Goal: Task Accomplishment & Management: Manage account settings

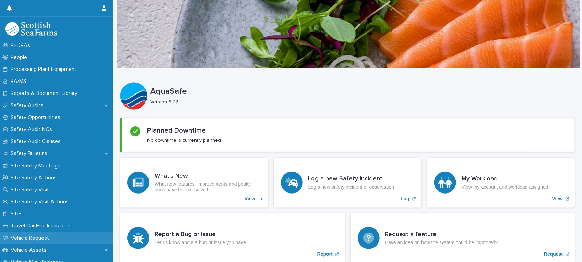
scroll to position [343, 0]
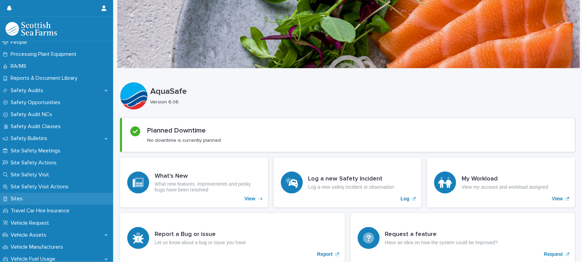
click at [19, 198] on p "Sites" at bounding box center [18, 199] width 20 height 7
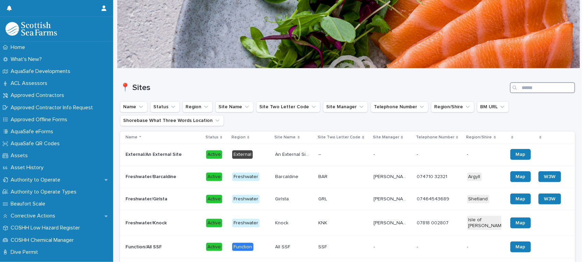
click at [529, 87] on input "Search" at bounding box center [542, 87] width 65 height 11
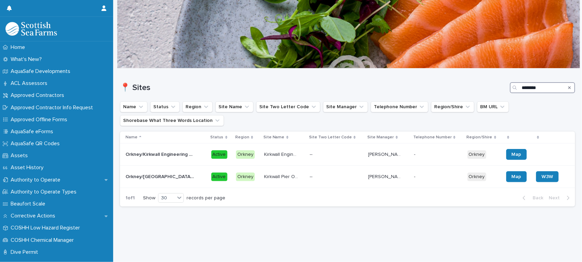
type input "********"
click at [333, 155] on p at bounding box center [327, 155] width 34 height 6
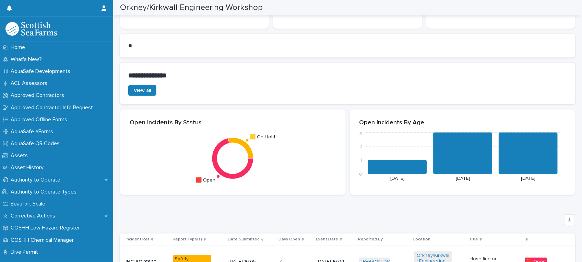
scroll to position [386, 0]
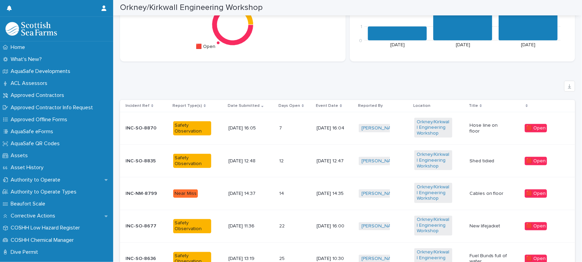
click at [293, 127] on div "7 7" at bounding box center [295, 128] width 32 height 11
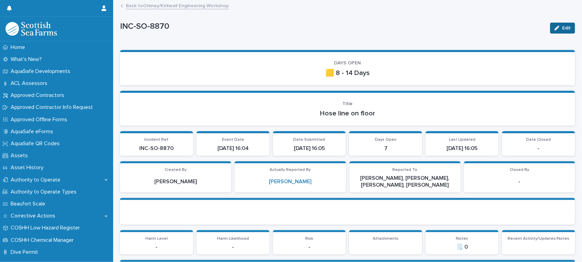
click at [562, 30] on span "Edit" at bounding box center [566, 28] width 9 height 5
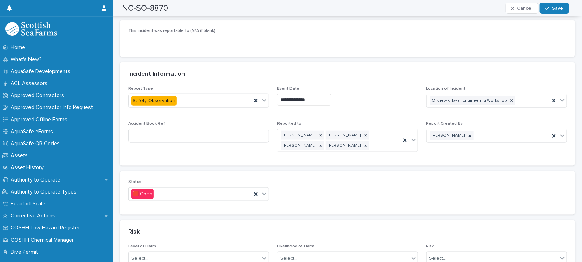
scroll to position [343, 0]
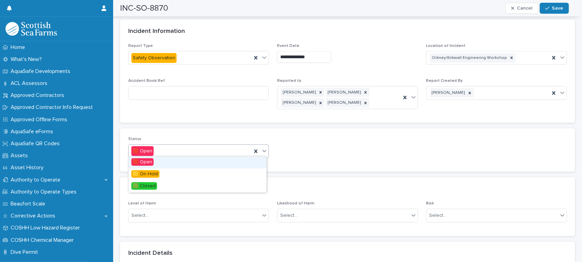
click at [261, 148] on icon at bounding box center [264, 151] width 7 height 7
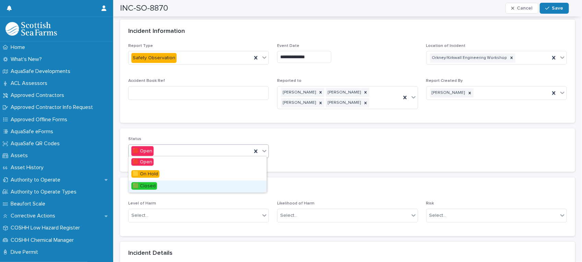
click at [229, 186] on div "🟩 Closed" at bounding box center [198, 187] width 138 height 12
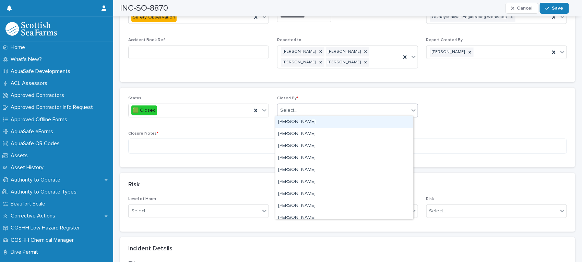
click at [410, 107] on icon at bounding box center [413, 110] width 7 height 7
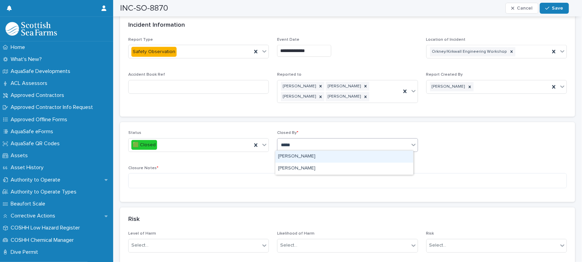
type input "******"
click at [352, 155] on div "[PERSON_NAME]" at bounding box center [344, 157] width 138 height 12
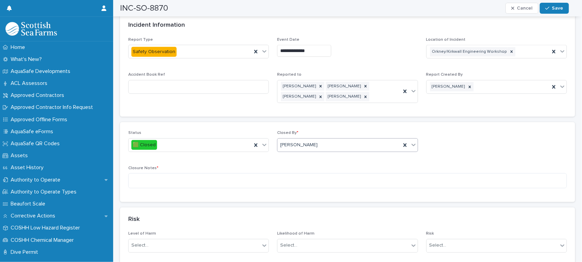
click at [347, 145] on div "[PERSON_NAME]" at bounding box center [339, 145] width 123 height 11
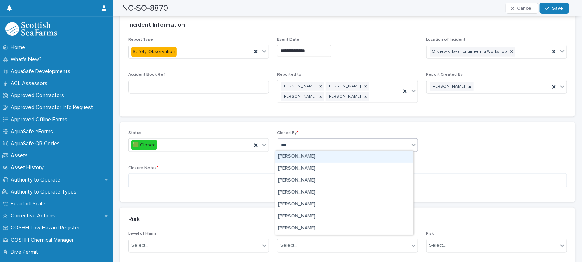
scroll to position [0, 0]
type input "******"
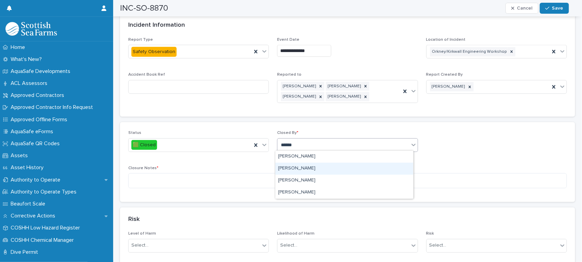
click at [322, 171] on div "[PERSON_NAME]" at bounding box center [344, 169] width 138 height 12
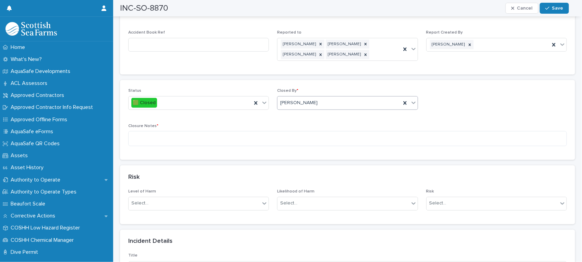
scroll to position [386, 0]
click at [220, 132] on textarea at bounding box center [347, 138] width 439 height 15
type textarea "****"
click at [520, 6] on span "Cancel" at bounding box center [524, 8] width 15 height 5
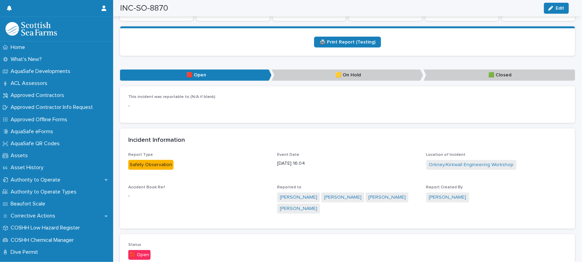
scroll to position [257, 0]
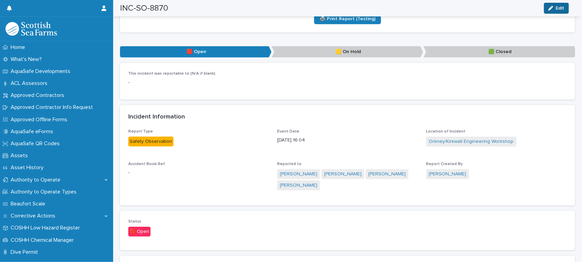
click at [557, 3] on button "Edit" at bounding box center [556, 8] width 25 height 11
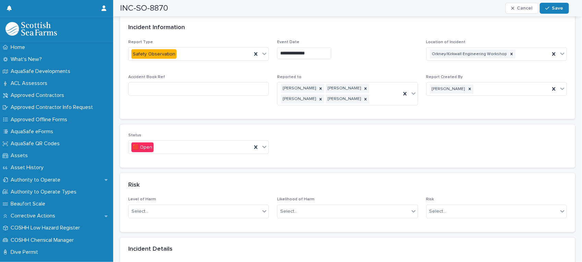
scroll to position [386, 0]
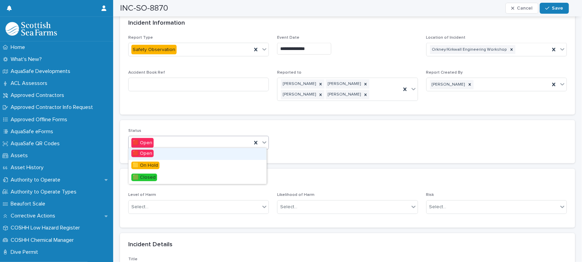
click at [264, 141] on icon at bounding box center [264, 142] width 7 height 7
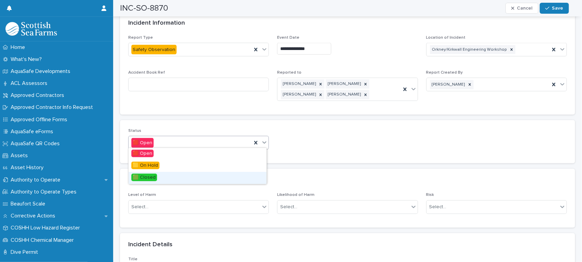
click at [228, 176] on div "🟩 Closed" at bounding box center [198, 178] width 138 height 12
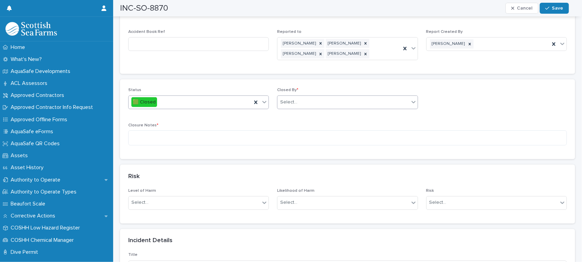
click at [349, 99] on div "Select..." at bounding box center [343, 102] width 131 height 11
type input "****"
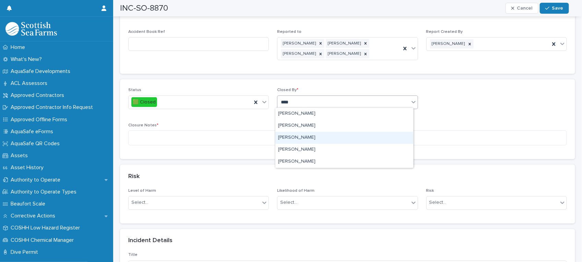
click at [322, 136] on div "[PERSON_NAME]" at bounding box center [344, 138] width 138 height 12
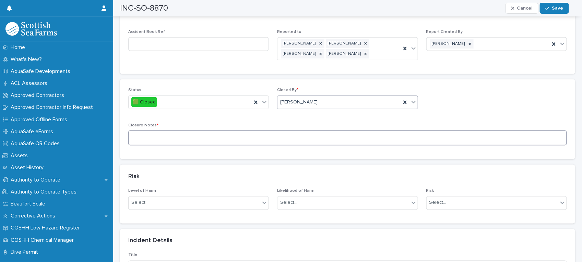
click at [233, 138] on textarea at bounding box center [347, 138] width 439 height 15
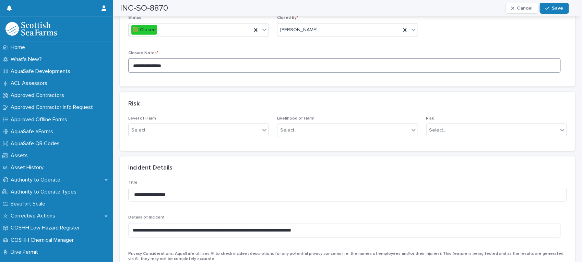
scroll to position [472, 0]
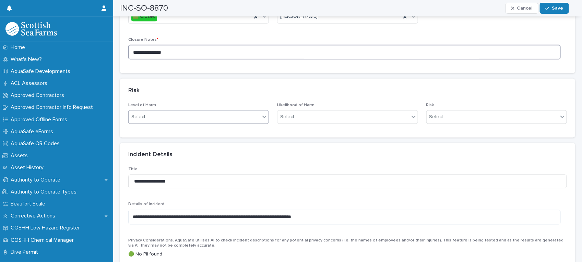
type textarea "**********"
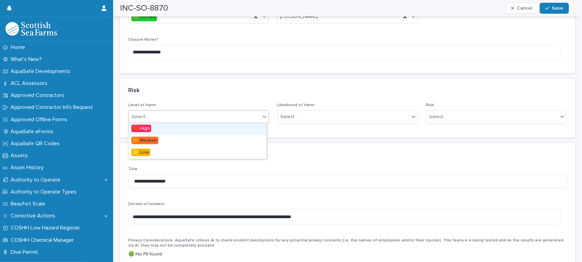
click at [266, 116] on div at bounding box center [264, 117] width 8 height 12
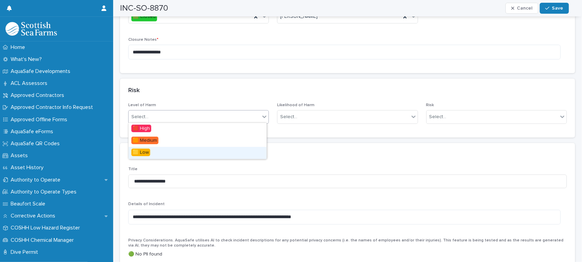
drag, startPoint x: 242, startPoint y: 148, endPoint x: 261, endPoint y: 136, distance: 22.2
click at [243, 148] on div "🟨 Low" at bounding box center [198, 153] width 138 height 12
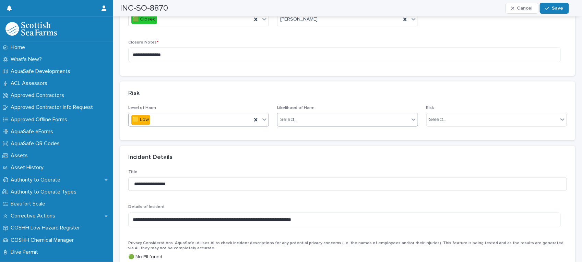
click at [410, 116] on icon at bounding box center [413, 119] width 7 height 7
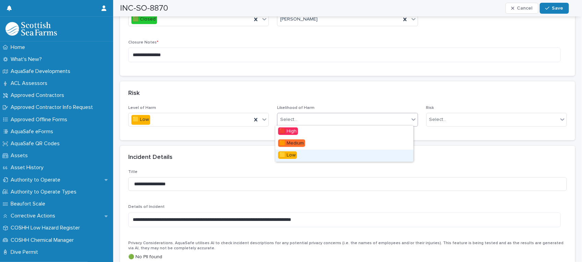
click at [331, 156] on div "🟨 Low" at bounding box center [344, 156] width 138 height 12
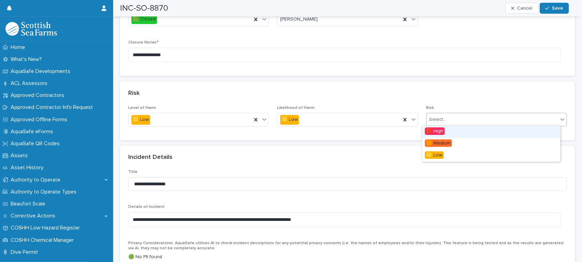
click at [455, 117] on div "Select..." at bounding box center [492, 120] width 131 height 11
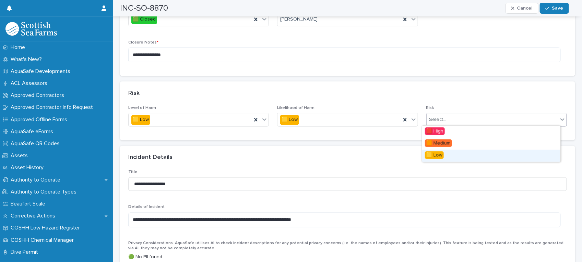
click at [444, 156] on div "🟨 Low" at bounding box center [491, 156] width 138 height 12
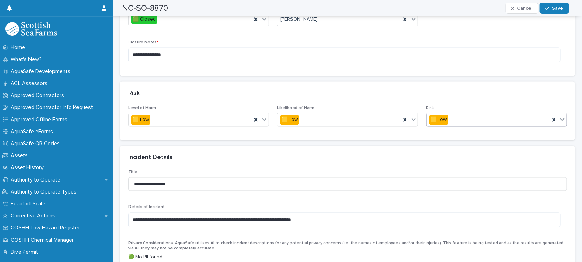
click at [558, 7] on span "Save" at bounding box center [557, 8] width 11 height 5
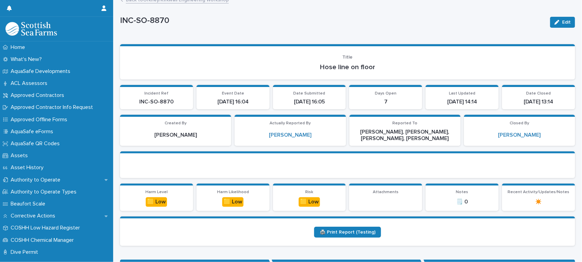
scroll to position [0, 0]
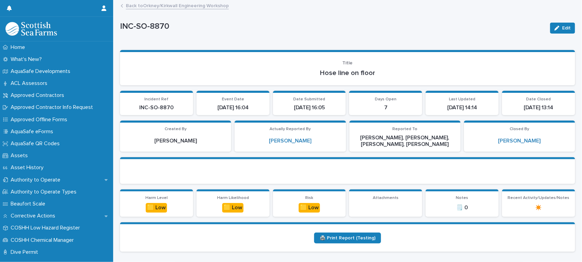
click at [172, 7] on link "Back to [GEOGRAPHIC_DATA]/Kirkwall Engineering Workshop" at bounding box center [177, 5] width 103 height 8
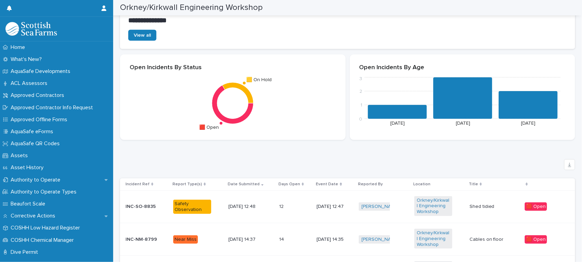
scroll to position [343, 0]
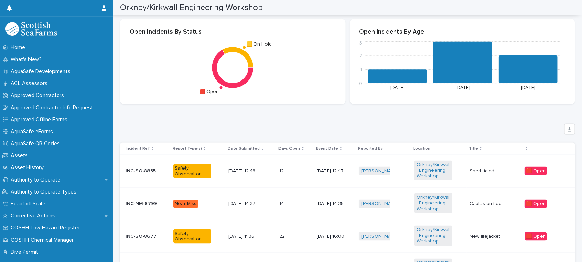
click at [277, 173] on td "12 12" at bounding box center [295, 171] width 37 height 33
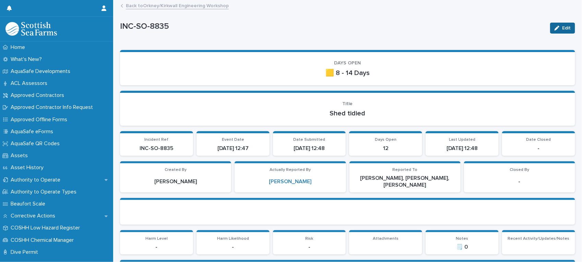
click at [555, 28] on icon "button" at bounding box center [557, 28] width 5 height 5
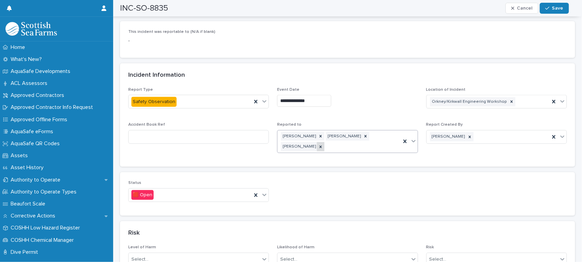
scroll to position [300, 0]
click at [265, 192] on icon at bounding box center [264, 194] width 7 height 7
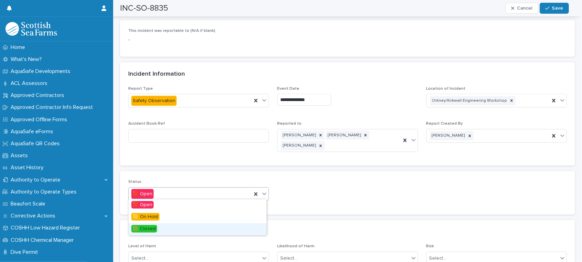
click at [244, 228] on div "🟩 Closed" at bounding box center [198, 230] width 138 height 12
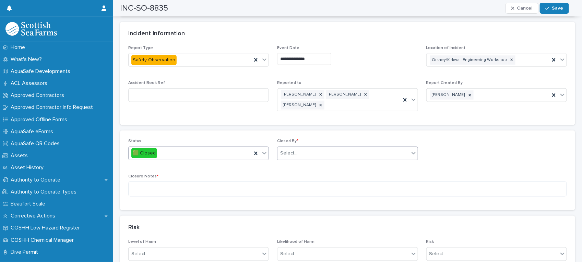
click at [342, 150] on div "Select..." at bounding box center [343, 153] width 131 height 11
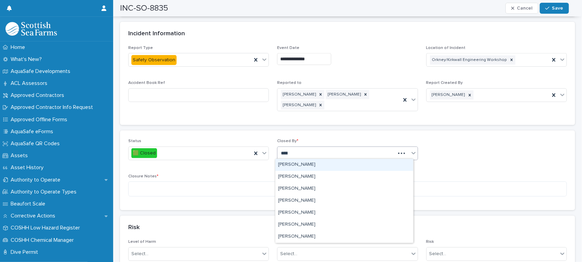
type input "******"
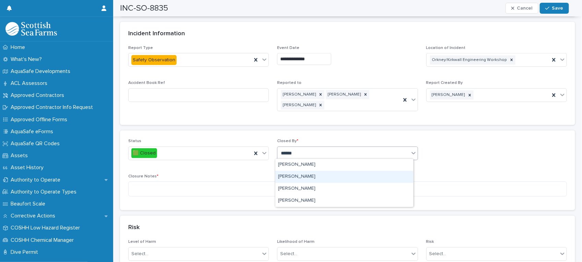
click at [309, 177] on div "[PERSON_NAME]" at bounding box center [344, 177] width 138 height 12
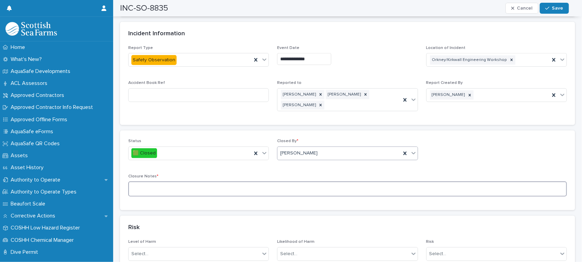
click at [301, 184] on textarea at bounding box center [347, 189] width 439 height 15
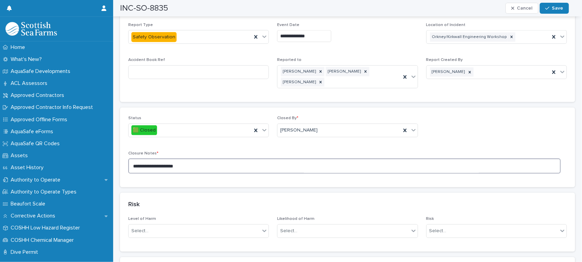
scroll to position [343, 0]
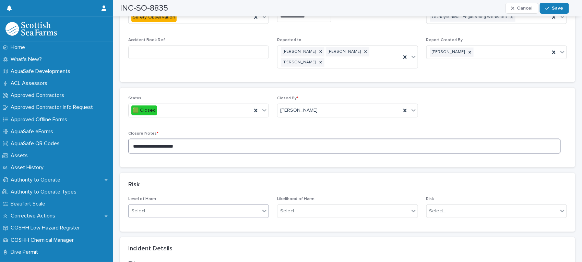
type textarea "**********"
click at [263, 212] on icon at bounding box center [264, 211] width 7 height 7
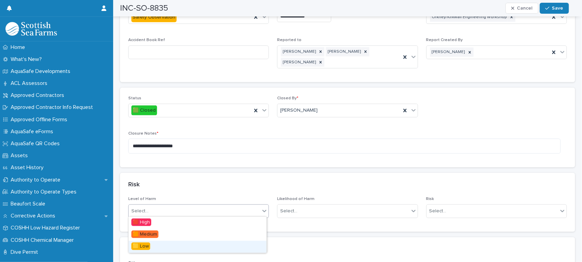
click at [240, 244] on div "🟨 Low" at bounding box center [198, 247] width 138 height 12
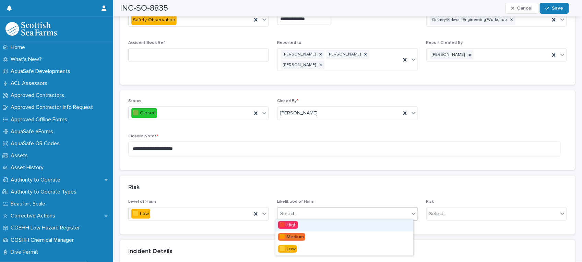
click at [369, 209] on div "Select..." at bounding box center [343, 214] width 131 height 11
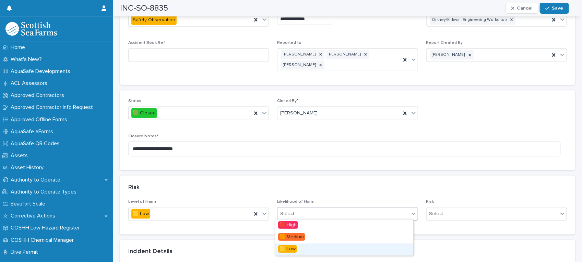
click at [330, 250] on div "🟨 Low" at bounding box center [344, 250] width 138 height 12
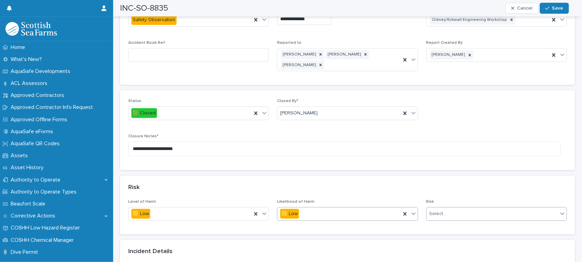
click at [444, 211] on div "Select..." at bounding box center [492, 214] width 131 height 11
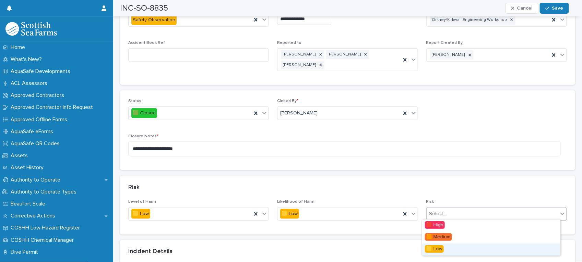
drag, startPoint x: 433, startPoint y: 248, endPoint x: 457, endPoint y: 190, distance: 62.9
click at [433, 247] on span "🟨 Low" at bounding box center [434, 250] width 19 height 8
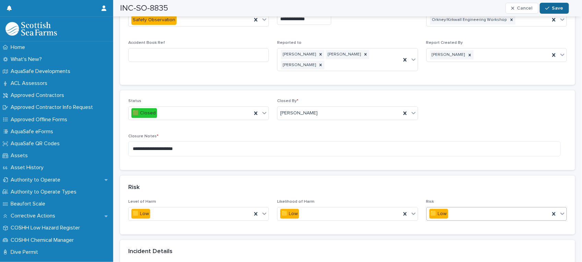
click at [563, 9] on span "Save" at bounding box center [557, 8] width 11 height 5
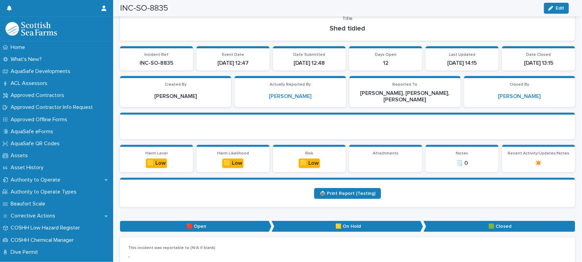
scroll to position [0, 0]
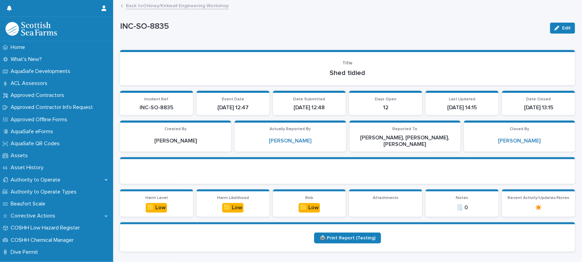
click at [155, 3] on link "Back to [GEOGRAPHIC_DATA]/Kirkwall Engineering Workshop" at bounding box center [177, 5] width 103 height 8
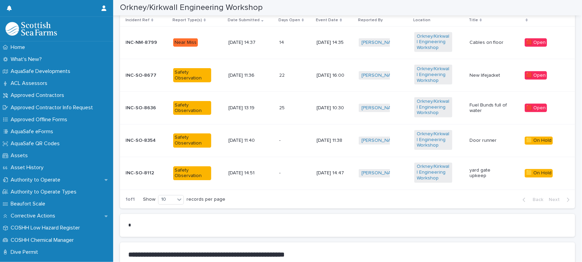
scroll to position [515, 0]
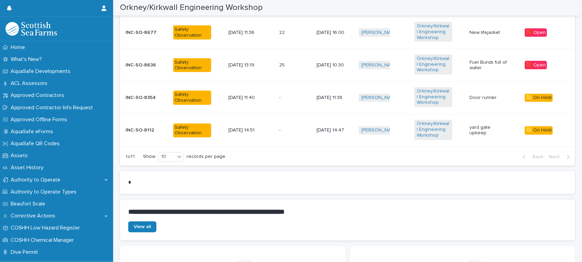
click at [266, 131] on div "[DATE] 14:51" at bounding box center [250, 130] width 45 height 11
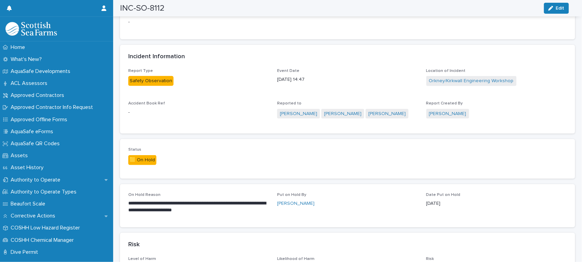
scroll to position [214, 0]
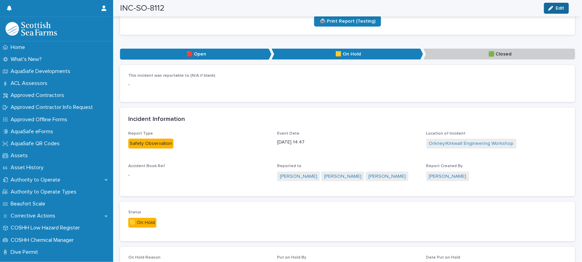
click at [556, 11] on button "Edit" at bounding box center [556, 8] width 25 height 11
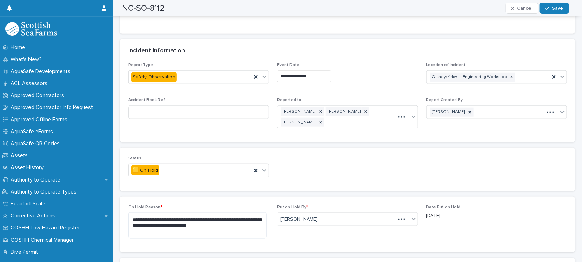
scroll to position [300, 0]
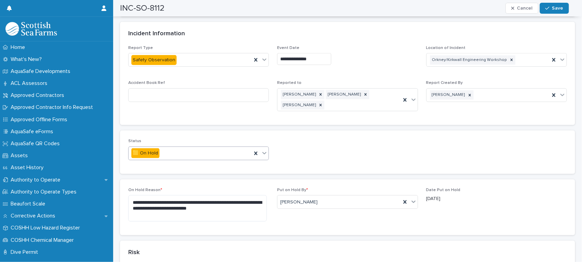
click at [261, 154] on icon at bounding box center [264, 153] width 7 height 7
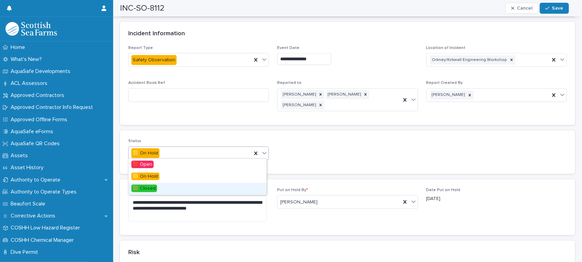
click at [215, 187] on div "🟩 Closed" at bounding box center [198, 189] width 138 height 12
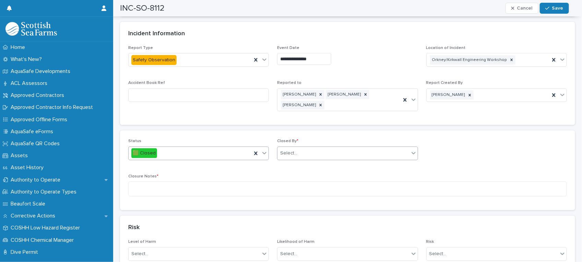
click at [412, 152] on icon at bounding box center [414, 153] width 4 height 2
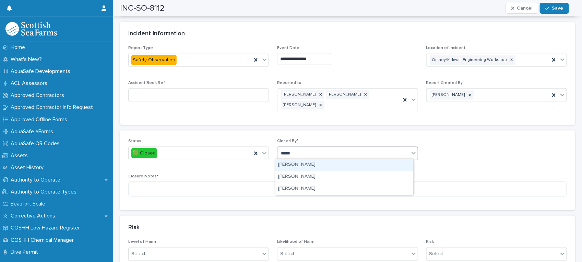
type input "******"
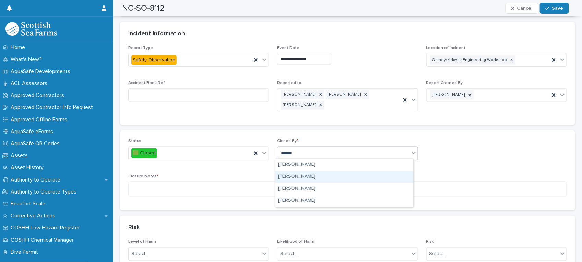
click at [376, 173] on div "[PERSON_NAME]" at bounding box center [344, 177] width 138 height 12
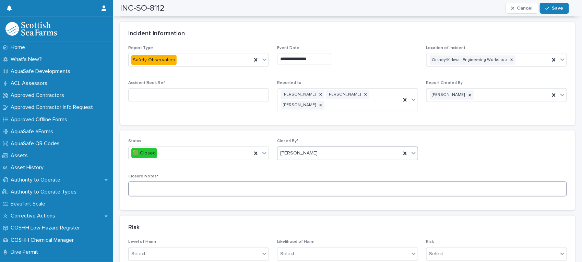
click at [260, 186] on textarea at bounding box center [347, 189] width 439 height 15
type textarea "**********"
click at [559, 6] on span "Save" at bounding box center [557, 8] width 11 height 5
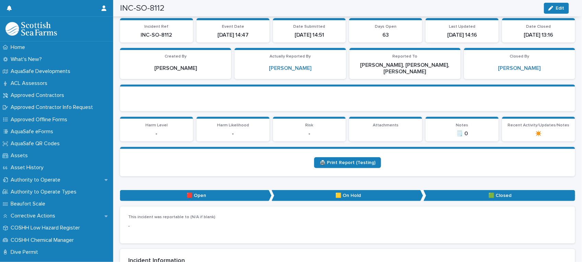
scroll to position [0, 0]
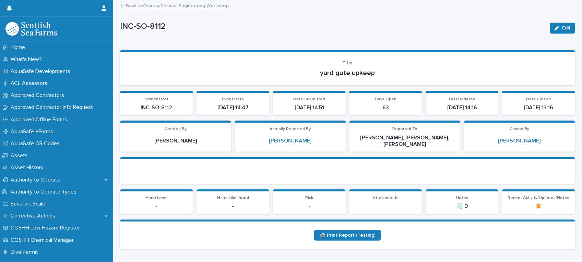
click at [155, 8] on link "Back to [GEOGRAPHIC_DATA]/Kirkwall Engineering Workshop" at bounding box center [177, 5] width 103 height 8
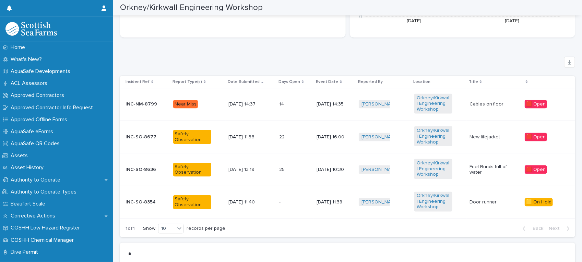
scroll to position [429, 0]
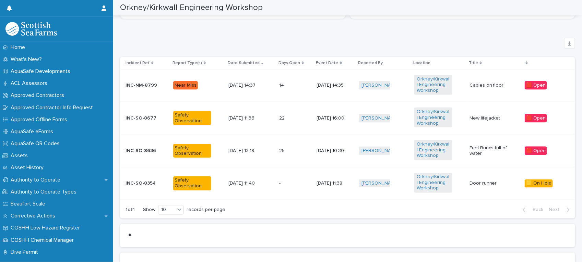
click at [234, 89] on div "[DATE] 14:37" at bounding box center [250, 85] width 45 height 11
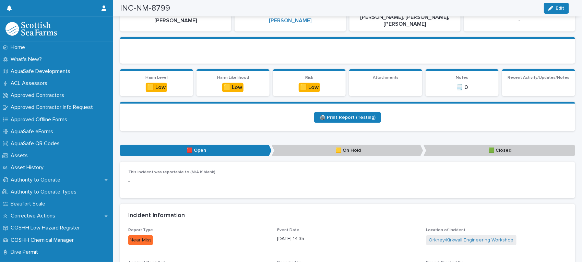
scroll to position [43, 0]
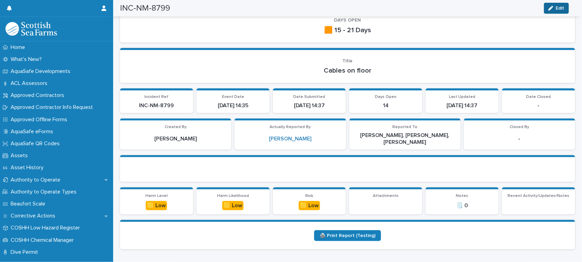
click at [556, 9] on div "button" at bounding box center [553, 8] width 8 height 5
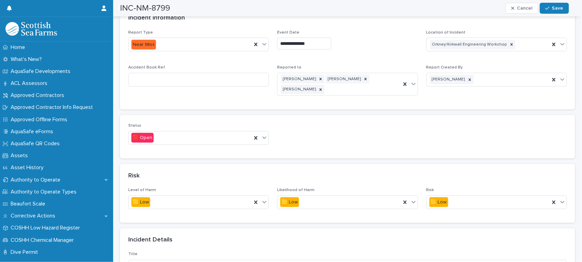
scroll to position [386, 0]
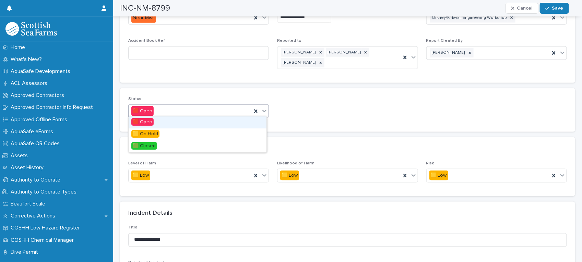
click at [265, 108] on icon at bounding box center [264, 111] width 7 height 7
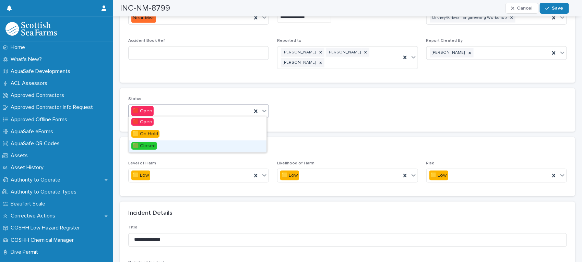
click at [215, 141] on div "🟩 Closed" at bounding box center [198, 147] width 138 height 12
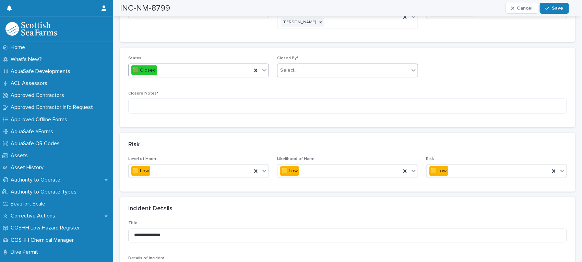
click at [331, 65] on div "Select..." at bounding box center [343, 70] width 131 height 11
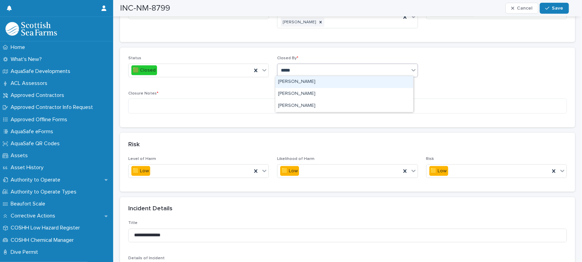
type input "******"
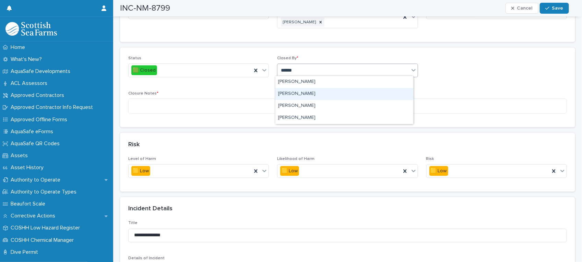
click at [325, 92] on div "[PERSON_NAME]" at bounding box center [344, 94] width 138 height 12
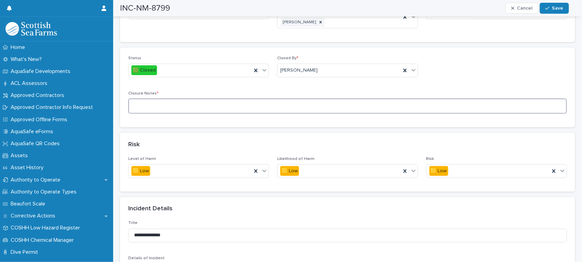
click at [242, 102] on textarea at bounding box center [347, 106] width 439 height 15
type textarea "**********"
drag, startPoint x: 556, startPoint y: 11, endPoint x: 510, endPoint y: 56, distance: 64.3
click at [556, 11] on button "Save" at bounding box center [554, 8] width 29 height 11
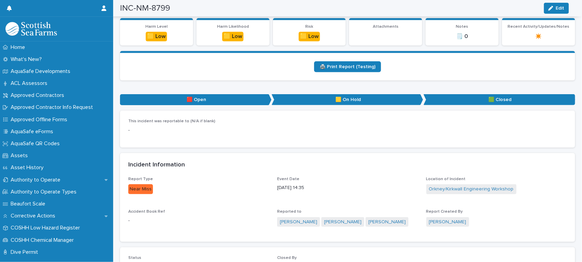
scroll to position [0, 0]
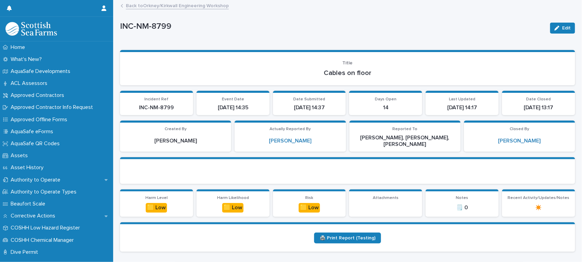
click at [145, 4] on link "Back to [GEOGRAPHIC_DATA]/Kirkwall Engineering Workshop" at bounding box center [177, 5] width 103 height 8
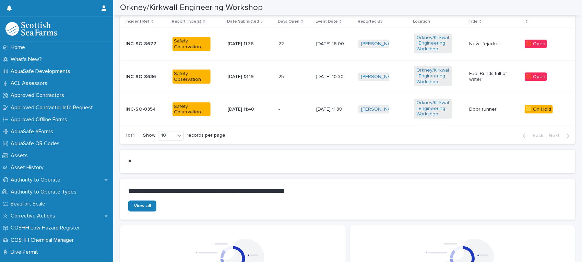
scroll to position [472, 0]
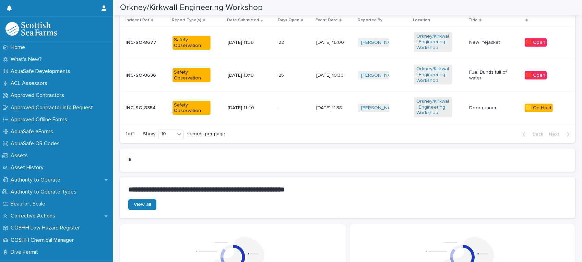
click at [263, 113] on div "[DATE] 11:40" at bounding box center [250, 108] width 45 height 11
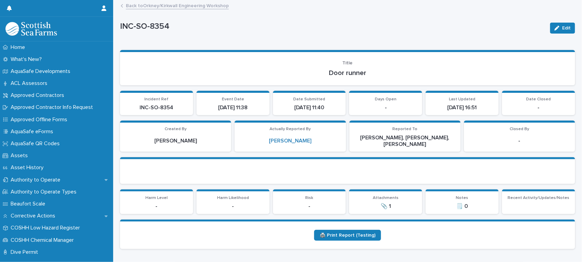
click at [146, 5] on link "Back to [GEOGRAPHIC_DATA]/Kirkwall Engineering Workshop" at bounding box center [177, 5] width 103 height 8
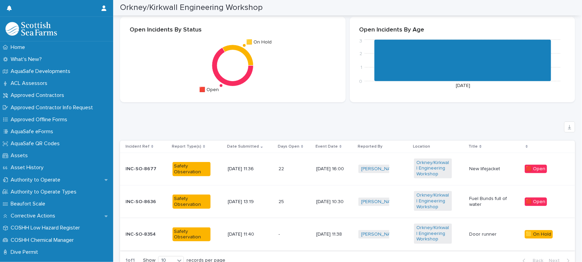
scroll to position [343, 0]
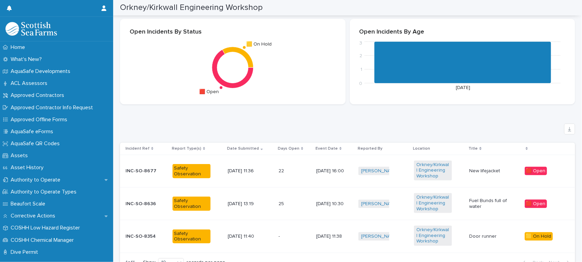
click at [215, 177] on div "Safety Observation" at bounding box center [198, 172] width 50 height 20
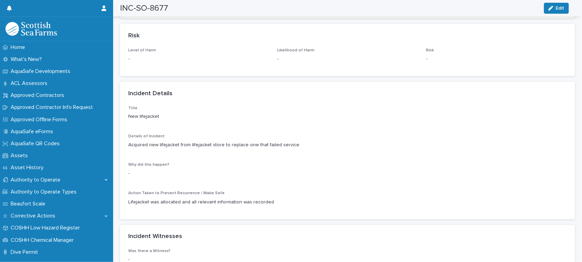
scroll to position [214, 0]
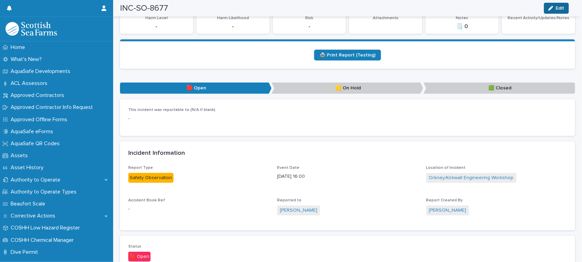
click at [553, 9] on icon "button" at bounding box center [551, 8] width 5 height 5
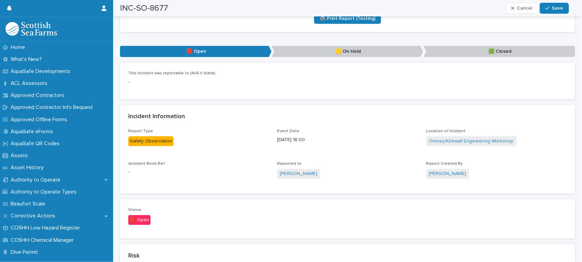
scroll to position [343, 0]
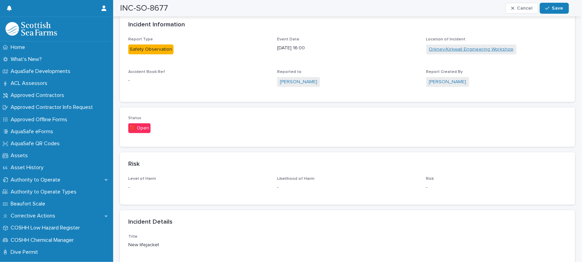
click at [480, 46] on link "Orkney/Kirkwall Engineering Workshop" at bounding box center [471, 49] width 85 height 7
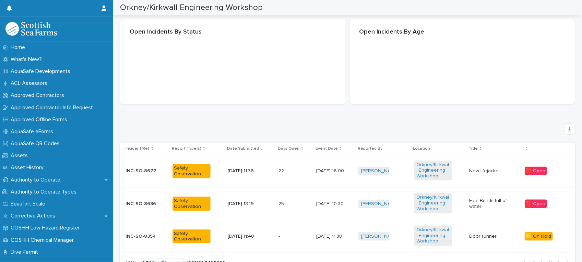
scroll to position [344, 0]
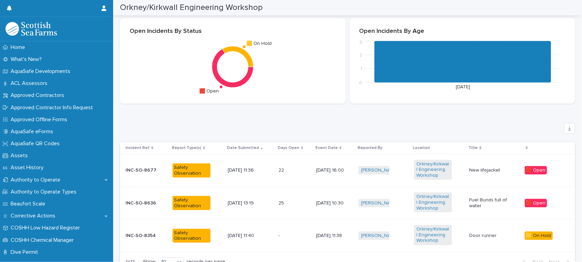
click at [279, 172] on p "22" at bounding box center [282, 169] width 7 height 7
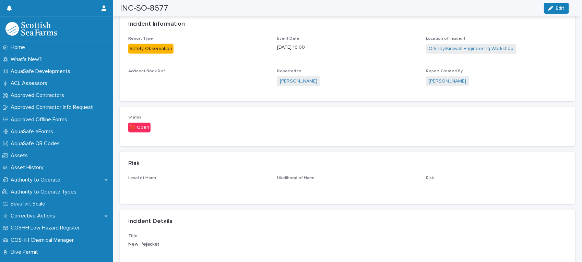
scroll to position [345, 0]
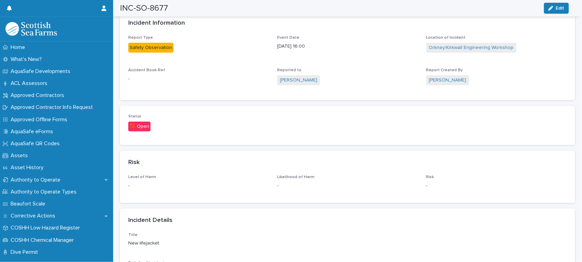
click at [555, 4] on button "Edit" at bounding box center [556, 8] width 25 height 11
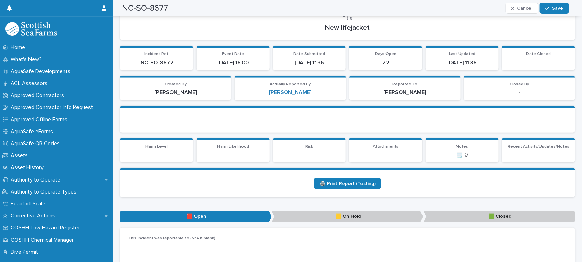
scroll to position [0, 0]
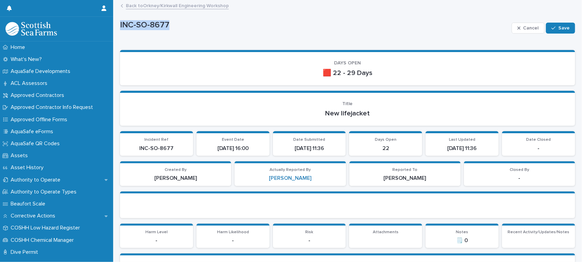
drag, startPoint x: 176, startPoint y: 26, endPoint x: 118, endPoint y: 25, distance: 57.3
copy p "INC-SO-8677"
click at [132, 2] on link "Back to [GEOGRAPHIC_DATA]/Kirkwall Engineering Workshop" at bounding box center [177, 5] width 103 height 8
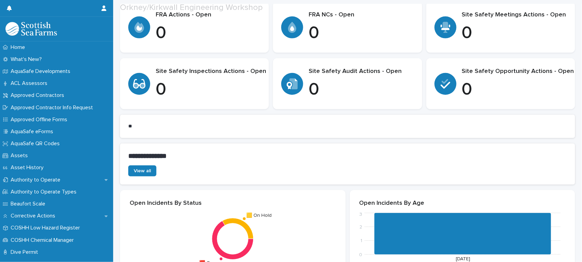
scroll to position [472, 0]
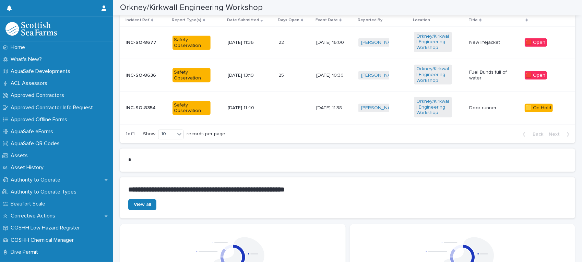
click at [294, 71] on div "25 25" at bounding box center [295, 75] width 32 height 11
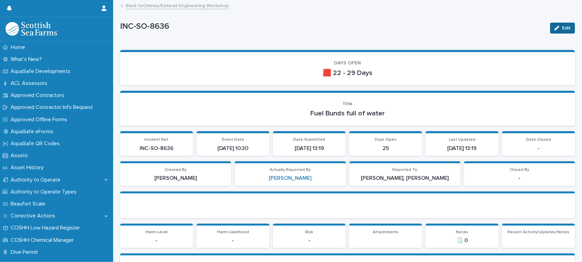
click at [562, 29] on span "Edit" at bounding box center [566, 28] width 9 height 5
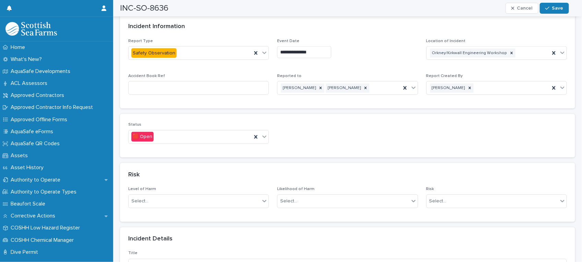
scroll to position [343, 0]
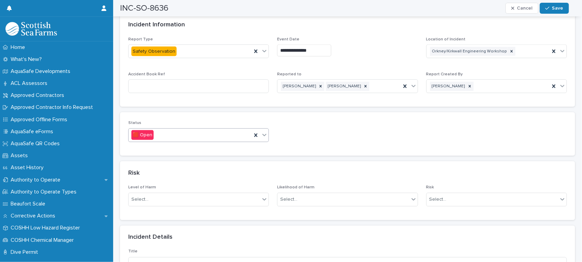
click at [261, 132] on icon at bounding box center [264, 135] width 7 height 7
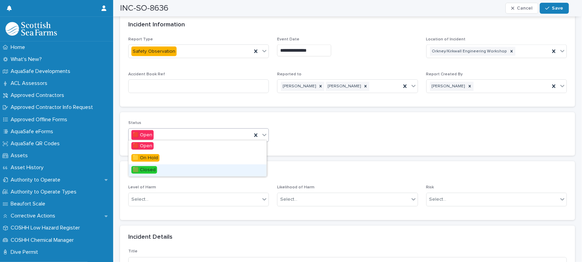
click at [238, 171] on div "🟩 Closed" at bounding box center [198, 171] width 138 height 12
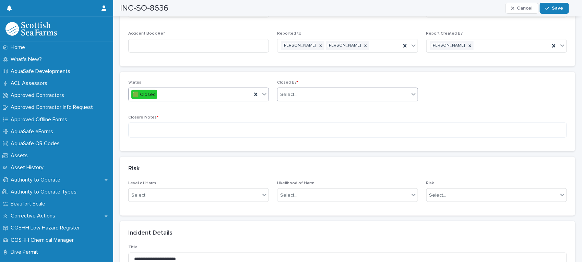
click at [328, 94] on div "Select..." at bounding box center [343, 94] width 131 height 11
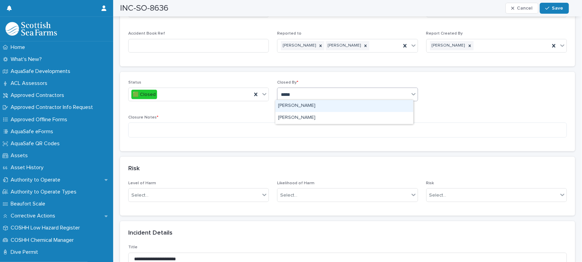
type input "******"
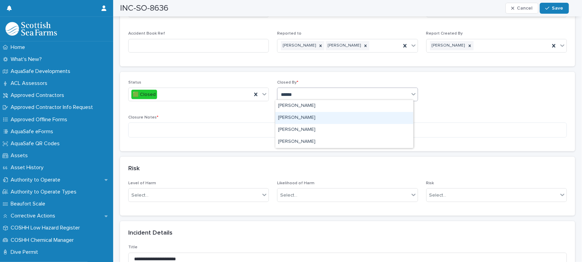
click at [326, 118] on div "[PERSON_NAME]" at bounding box center [344, 118] width 138 height 12
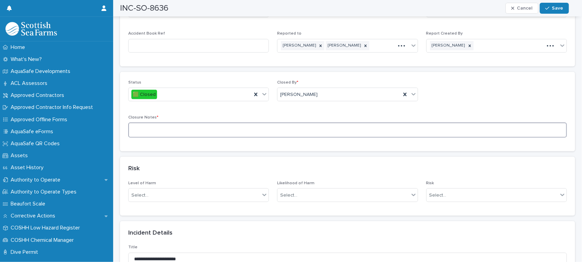
click at [246, 124] on textarea at bounding box center [347, 130] width 439 height 15
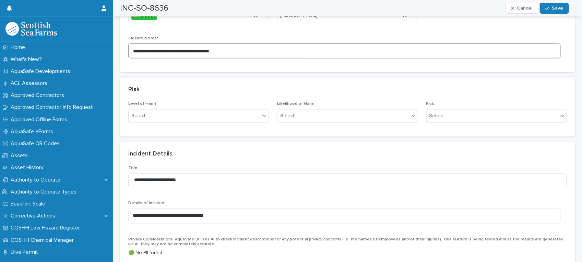
scroll to position [429, 0]
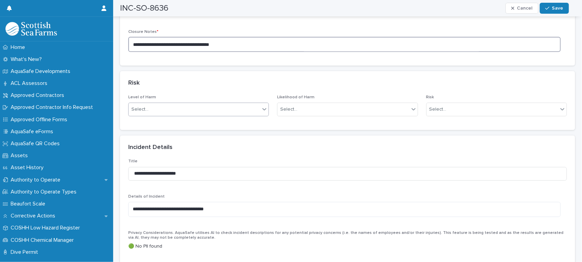
type textarea "**********"
click at [263, 109] on icon at bounding box center [264, 109] width 7 height 7
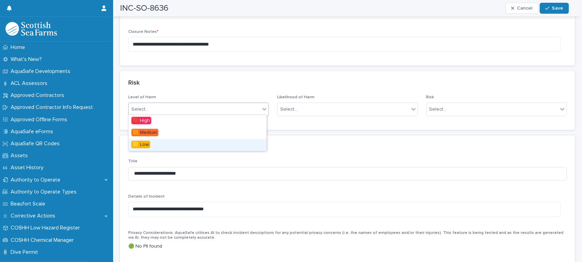
click at [225, 146] on div "🟨 Low" at bounding box center [198, 145] width 138 height 12
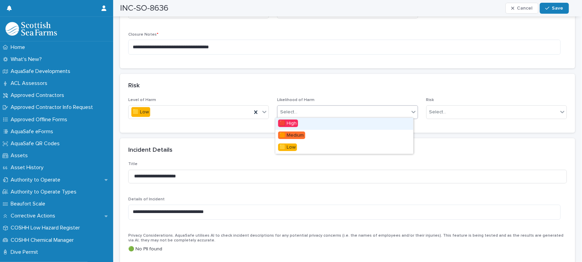
click at [309, 107] on div "Select..." at bounding box center [343, 112] width 131 height 11
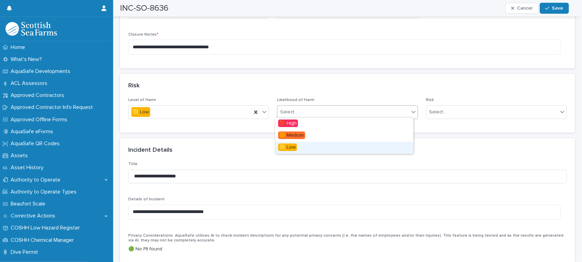
click at [298, 144] on div "🟨 Low" at bounding box center [344, 148] width 138 height 12
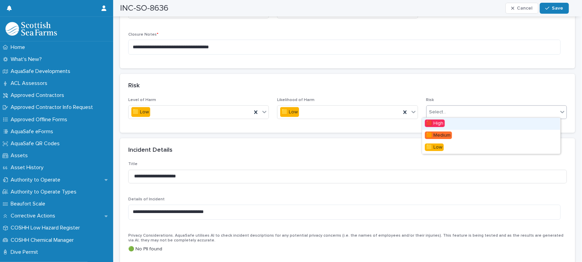
click at [440, 109] on div "Select..." at bounding box center [438, 112] width 17 height 7
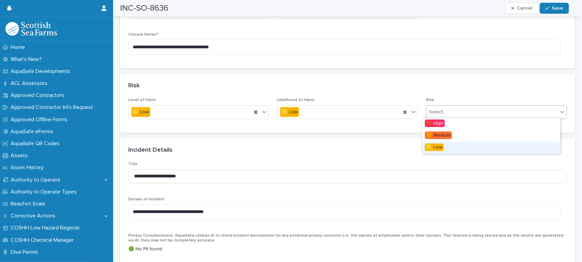
click at [440, 146] on span "🟨 Low" at bounding box center [434, 148] width 19 height 8
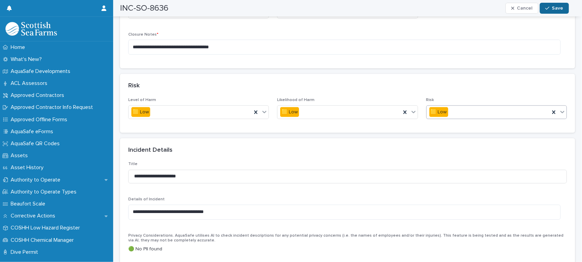
click at [562, 9] on span "Save" at bounding box center [557, 8] width 11 height 5
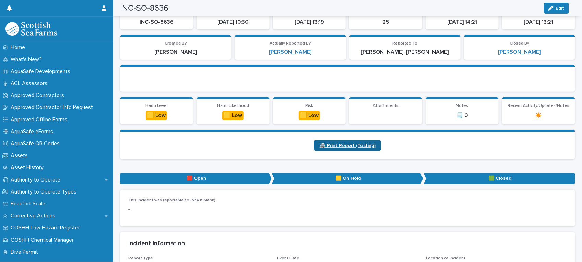
scroll to position [0, 0]
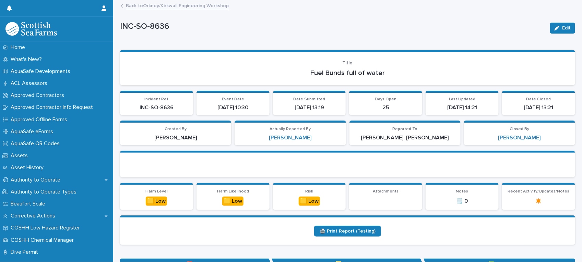
click at [156, 4] on link "Back to [GEOGRAPHIC_DATA]/Kirkwall Engineering Workshop" at bounding box center [177, 5] width 103 height 8
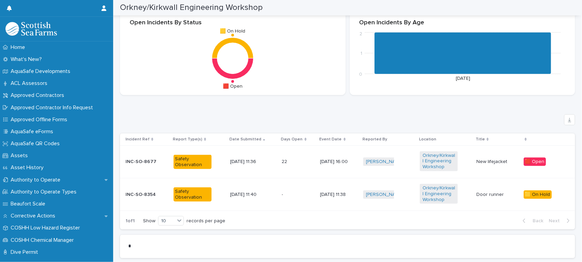
scroll to position [347, 0]
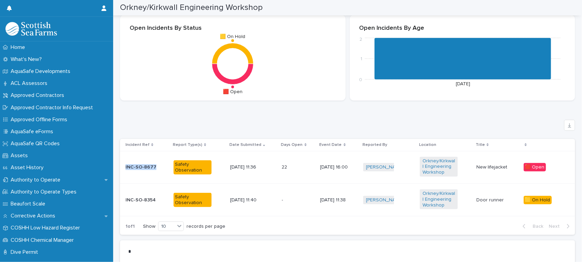
drag, startPoint x: 157, startPoint y: 165, endPoint x: 123, endPoint y: 168, distance: 34.4
click at [123, 168] on td "INC-SO-8677" at bounding box center [145, 167] width 51 height 33
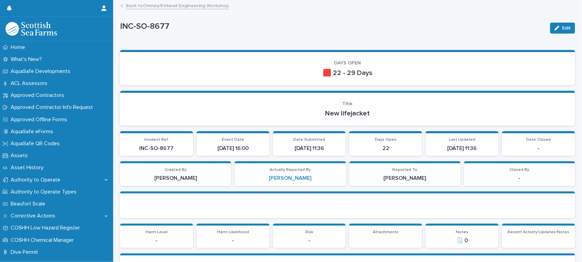
click at [140, 6] on link "Back to [GEOGRAPHIC_DATA]/Kirkwall Engineering Workshop" at bounding box center [177, 5] width 103 height 8
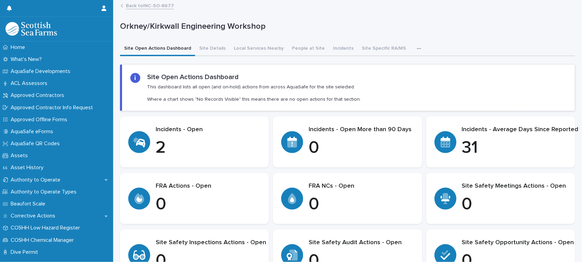
click at [141, 6] on link "Back to INC-SO-8677" at bounding box center [150, 5] width 48 height 8
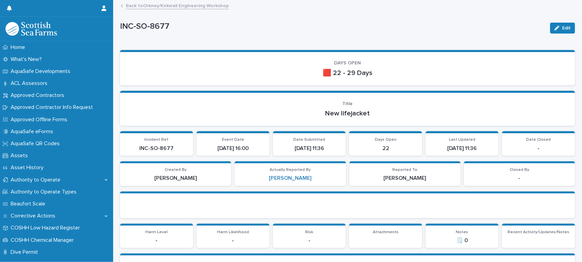
click at [154, 6] on link "Back to [GEOGRAPHIC_DATA]/Kirkwall Engineering Workshop" at bounding box center [177, 5] width 103 height 8
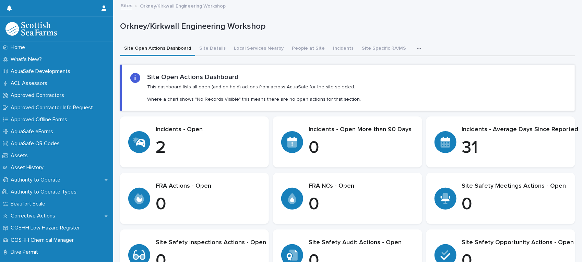
click at [124, 7] on link "Sites" at bounding box center [127, 5] width 12 height 8
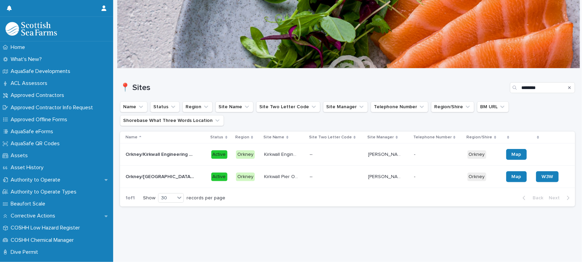
click at [390, 154] on p "[PERSON_NAME]" at bounding box center [386, 154] width 36 height 7
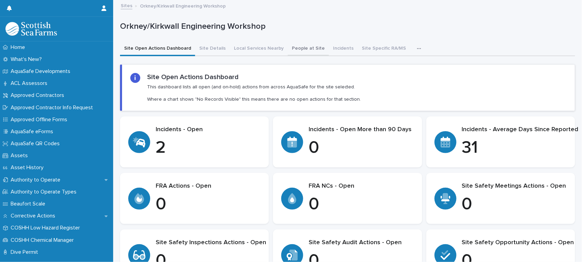
click at [295, 49] on button "People at Site" at bounding box center [308, 49] width 41 height 14
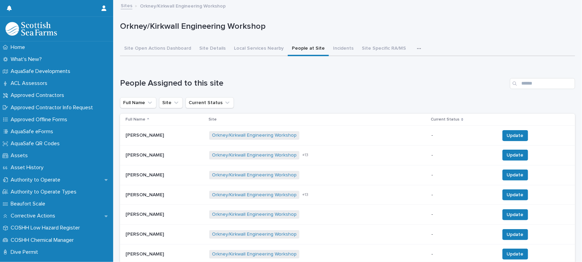
click at [185, 160] on div "[PERSON_NAME] [PERSON_NAME]" at bounding box center [165, 155] width 78 height 11
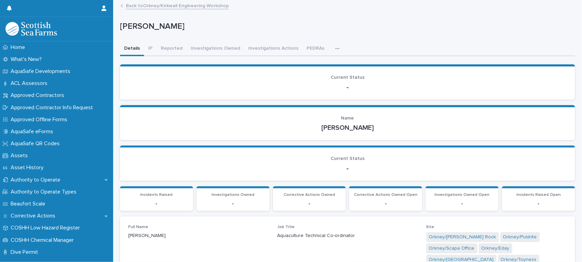
click at [148, 5] on link "Back to [GEOGRAPHIC_DATA]/Kirkwall Engineering Workshop" at bounding box center [177, 5] width 103 height 8
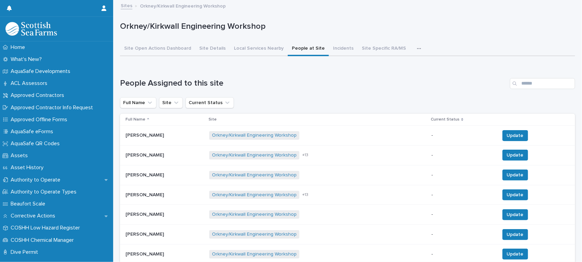
click at [176, 199] on div "[PERSON_NAME] [PERSON_NAME]" at bounding box center [165, 195] width 78 height 11
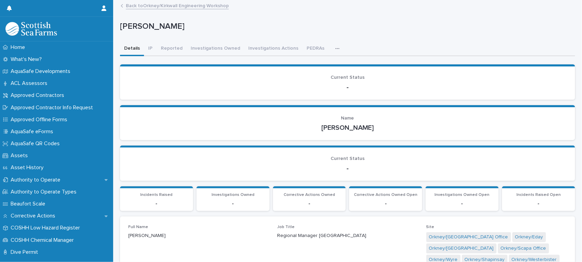
click at [134, 6] on link "Back to [GEOGRAPHIC_DATA]/Kirkwall Engineering Workshop" at bounding box center [177, 5] width 103 height 8
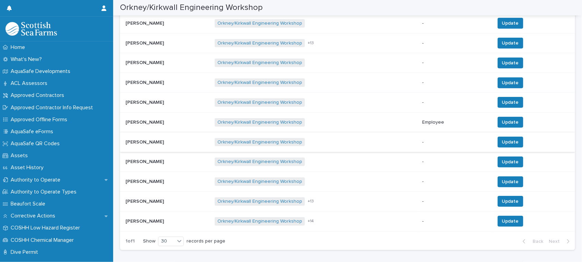
scroll to position [172, 0]
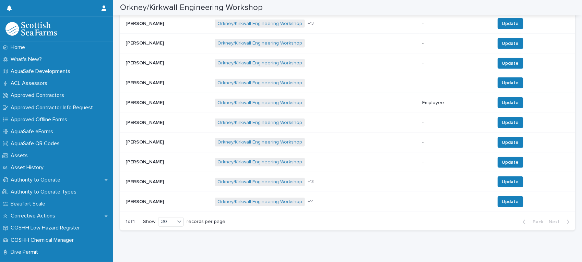
click at [174, 201] on p at bounding box center [168, 202] width 84 height 6
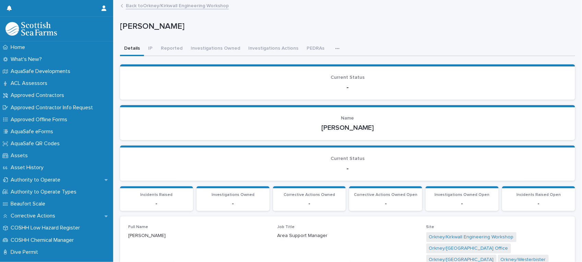
click at [136, 3] on link "Back to [GEOGRAPHIC_DATA]/Kirkwall Engineering Workshop" at bounding box center [177, 5] width 103 height 8
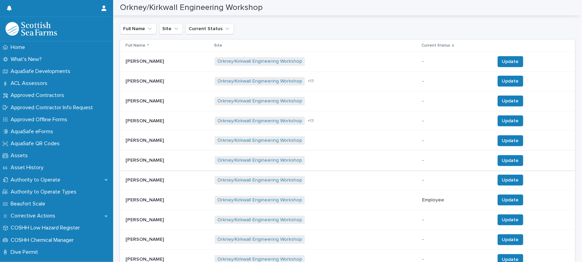
scroll to position [129, 0]
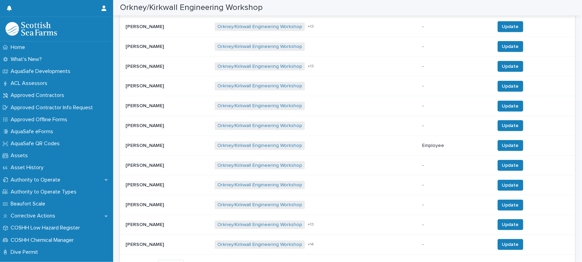
click at [174, 146] on p at bounding box center [168, 146] width 84 height 6
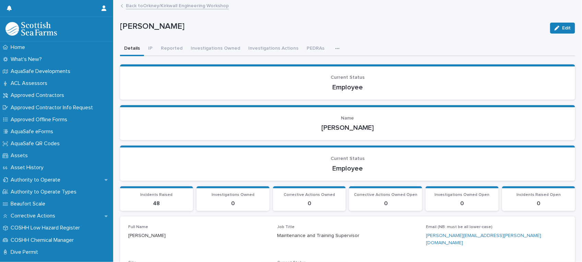
click at [139, 4] on link "Back to [GEOGRAPHIC_DATA]/Kirkwall Engineering Workshop" at bounding box center [177, 5] width 103 height 8
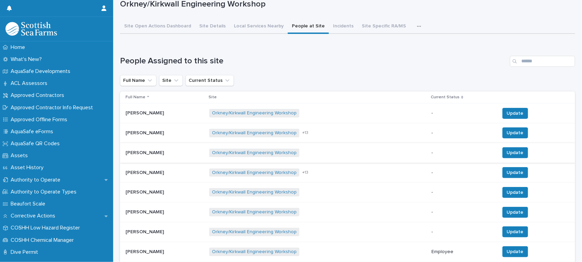
scroll to position [43, 0]
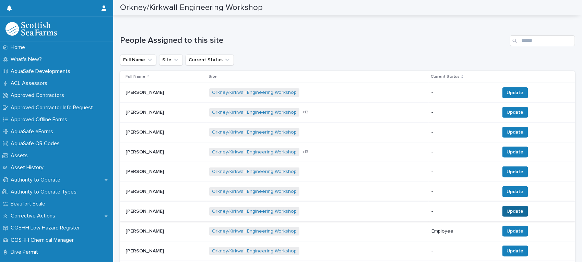
click at [516, 212] on span "Update" at bounding box center [515, 211] width 17 height 7
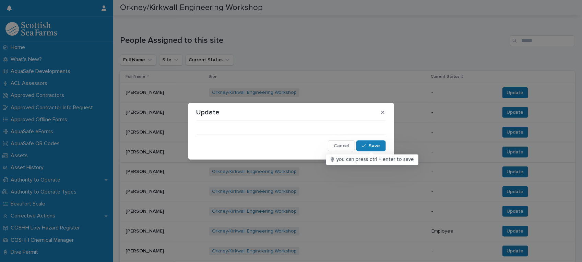
click at [339, 145] on span "Cancel" at bounding box center [341, 146] width 15 height 5
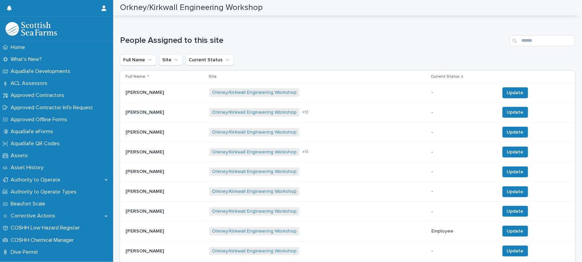
scroll to position [0, 0]
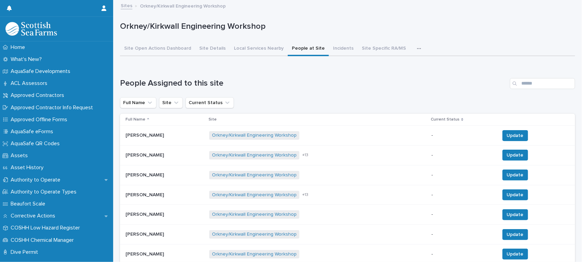
click at [126, 5] on link "Sites" at bounding box center [127, 5] width 12 height 8
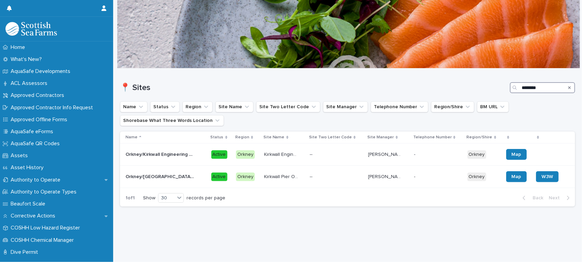
click at [536, 86] on input "********" at bounding box center [542, 87] width 65 height 11
type input "*"
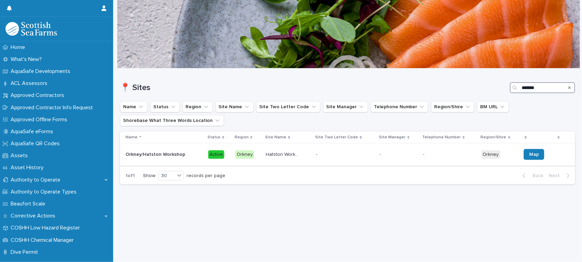
type input "*******"
click at [196, 156] on div "[GEOGRAPHIC_DATA]/[GEOGRAPHIC_DATA] Workshop [GEOGRAPHIC_DATA]/[GEOGRAPHIC_DATA…" at bounding box center [164, 154] width 77 height 11
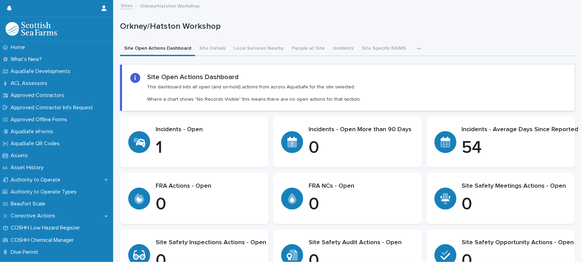
click at [213, 146] on p "1" at bounding box center [208, 148] width 105 height 21
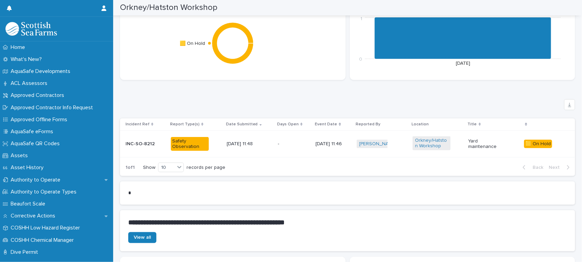
scroll to position [386, 0]
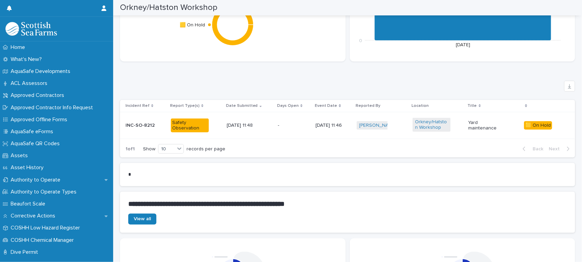
click at [249, 125] on p "[DATE] 11:48" at bounding box center [246, 126] width 38 height 6
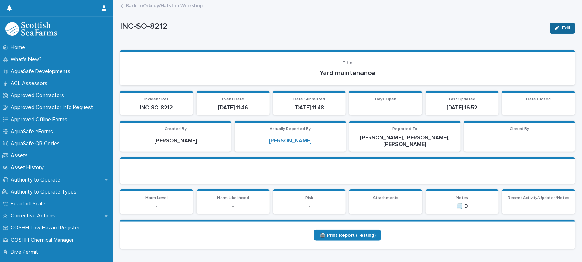
click at [555, 26] on icon "button" at bounding box center [557, 28] width 5 height 5
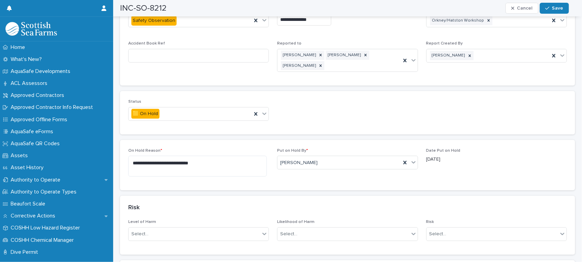
scroll to position [343, 0]
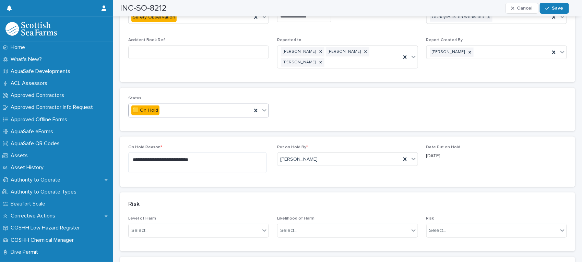
click at [262, 107] on icon at bounding box center [264, 110] width 7 height 7
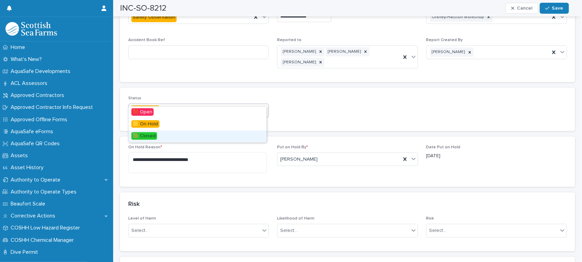
click at [251, 138] on div "🟩 Closed" at bounding box center [198, 137] width 138 height 12
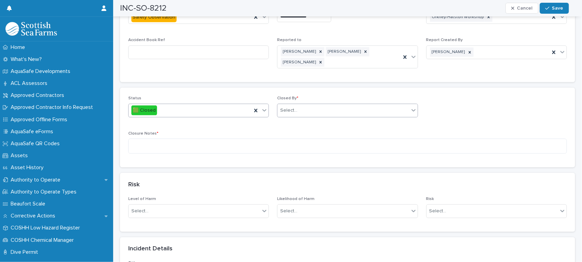
click at [328, 105] on div "Select..." at bounding box center [343, 110] width 131 height 11
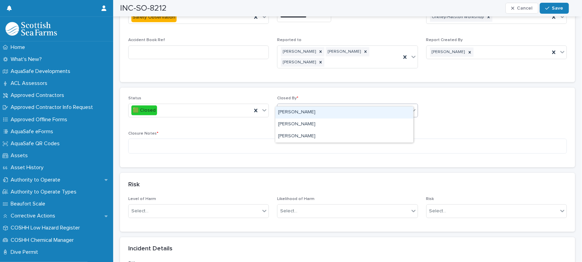
type input "******"
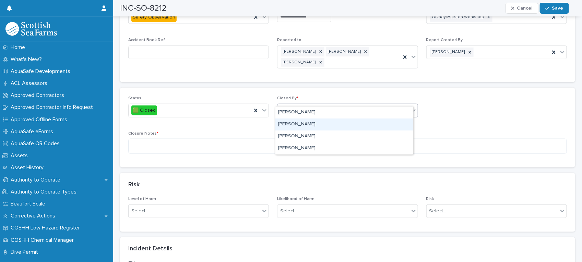
click at [328, 124] on div "[PERSON_NAME]" at bounding box center [344, 125] width 138 height 12
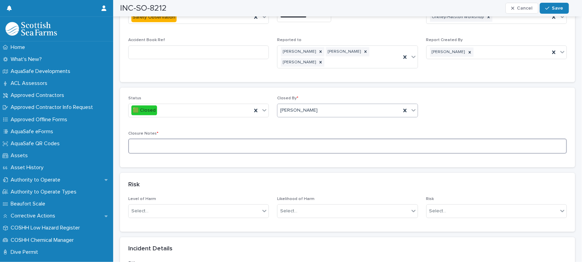
click at [240, 139] on textarea at bounding box center [347, 146] width 439 height 15
type textarea "**********"
click at [263, 208] on icon at bounding box center [264, 211] width 7 height 7
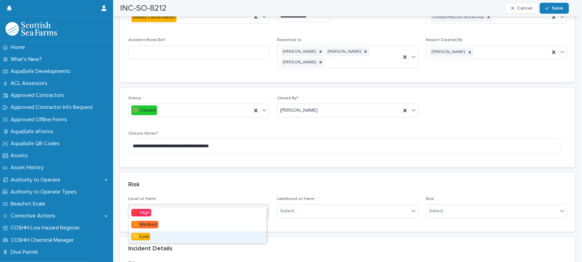
drag, startPoint x: 245, startPoint y: 235, endPoint x: 255, endPoint y: 229, distance: 11.7
click at [246, 235] on div "🟨 Low" at bounding box center [198, 238] width 138 height 12
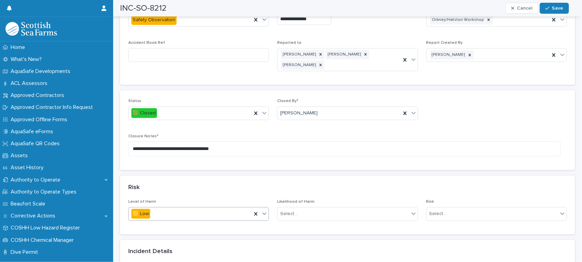
click at [416, 201] on div "Level of Harm option 🟨 Low, selected. 0 results available. Select is focused ,t…" at bounding box center [347, 213] width 439 height 27
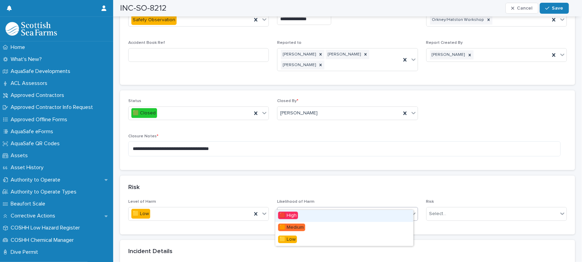
click at [412, 211] on icon at bounding box center [413, 214] width 7 height 7
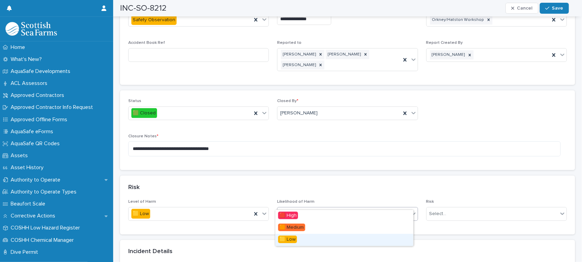
click at [373, 237] on div "🟨 Low" at bounding box center [344, 240] width 138 height 12
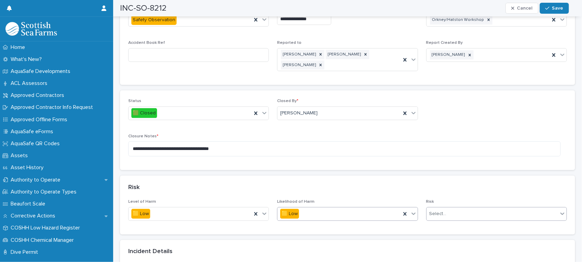
click at [559, 211] on icon at bounding box center [562, 214] width 7 height 7
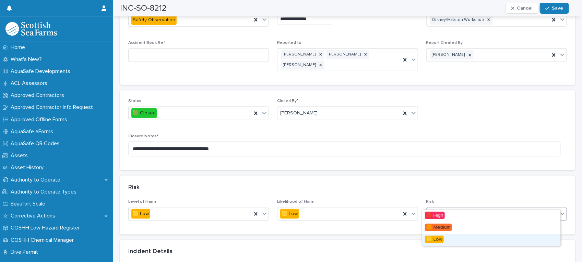
click at [526, 237] on div "🟨 Low" at bounding box center [491, 240] width 138 height 12
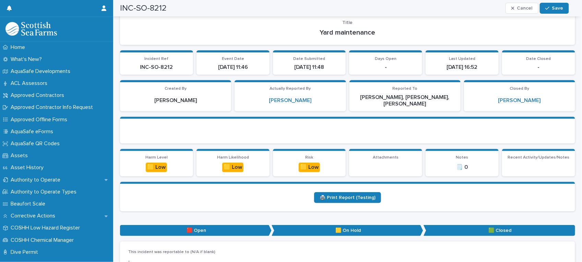
scroll to position [0, 0]
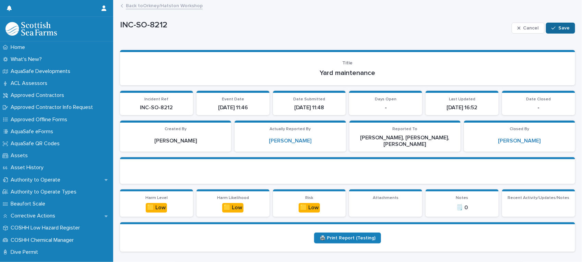
click at [557, 25] on button "Save" at bounding box center [560, 28] width 29 height 11
click at [183, 5] on link "Back to [GEOGRAPHIC_DATA]/Hatston Workshop" at bounding box center [164, 5] width 77 height 8
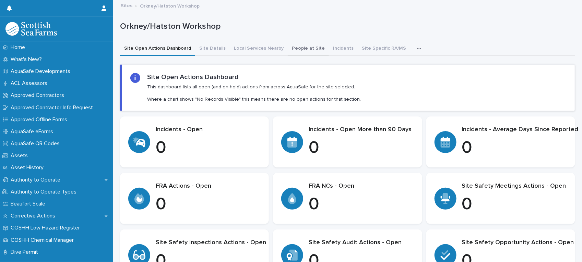
click at [294, 47] on button "People at Site" at bounding box center [308, 49] width 41 height 14
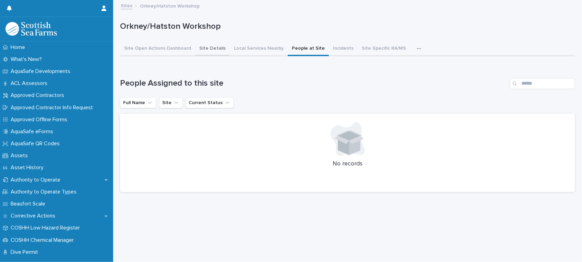
click at [203, 48] on button "Site Details" at bounding box center [212, 49] width 35 height 14
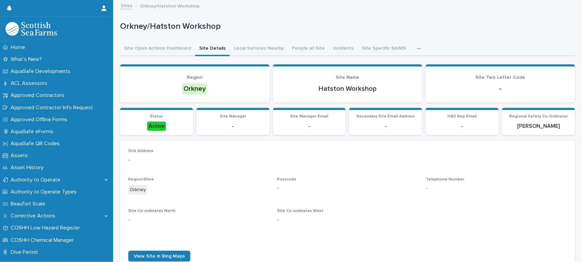
click at [127, 7] on link "Sites" at bounding box center [127, 5] width 12 height 8
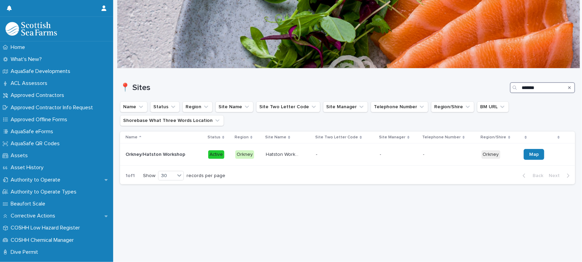
click at [536, 89] on input "*******" at bounding box center [542, 87] width 65 height 11
type input "*"
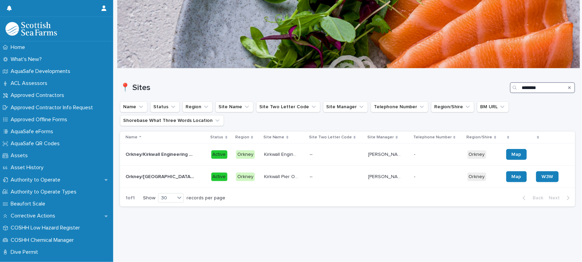
type input "********"
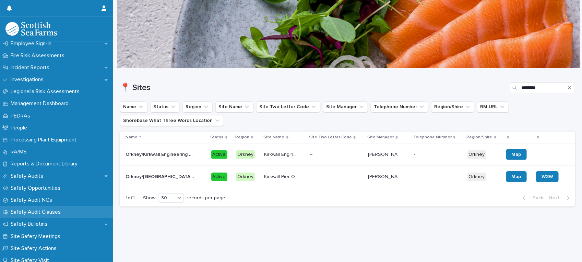
scroll to position [300, 0]
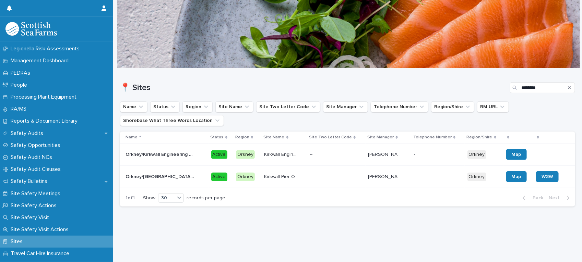
drag, startPoint x: 52, startPoint y: 241, endPoint x: 140, endPoint y: 230, distance: 88.6
click at [52, 241] on div "Sites" at bounding box center [56, 242] width 113 height 12
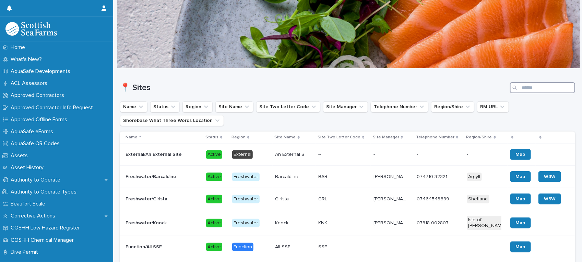
click at [536, 88] on input "Search" at bounding box center [542, 87] width 65 height 11
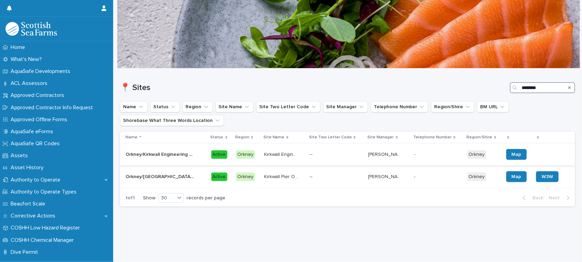
type input "********"
click at [202, 151] on div "Orkney/Kirkwall Engineering Workshop [GEOGRAPHIC_DATA]/Kirkwall Engineering Wor…" at bounding box center [166, 154] width 80 height 11
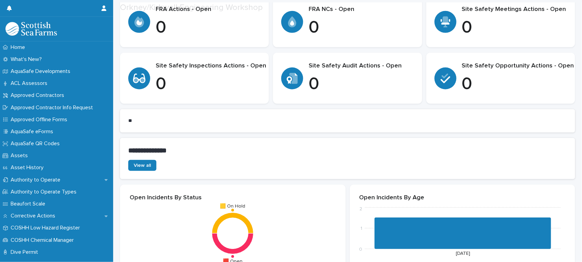
scroll to position [343, 0]
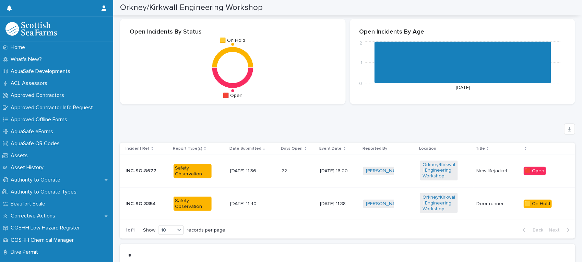
click at [296, 173] on div "22 22" at bounding box center [298, 171] width 33 height 11
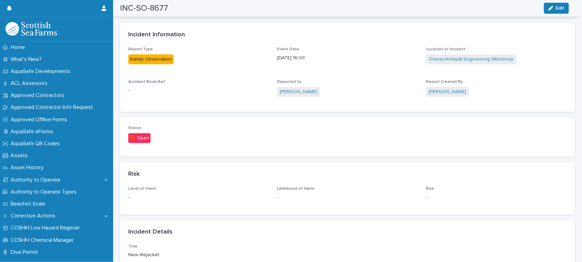
scroll to position [343, 0]
